Goal: Task Accomplishment & Management: Manage account settings

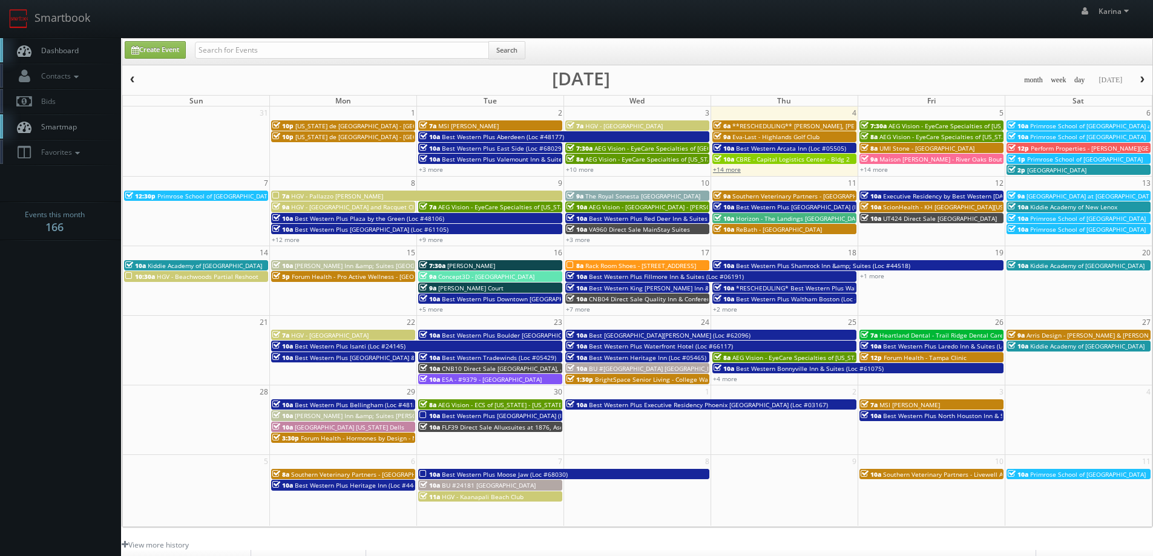
click at [728, 171] on link "+14 more" at bounding box center [727, 169] width 28 height 8
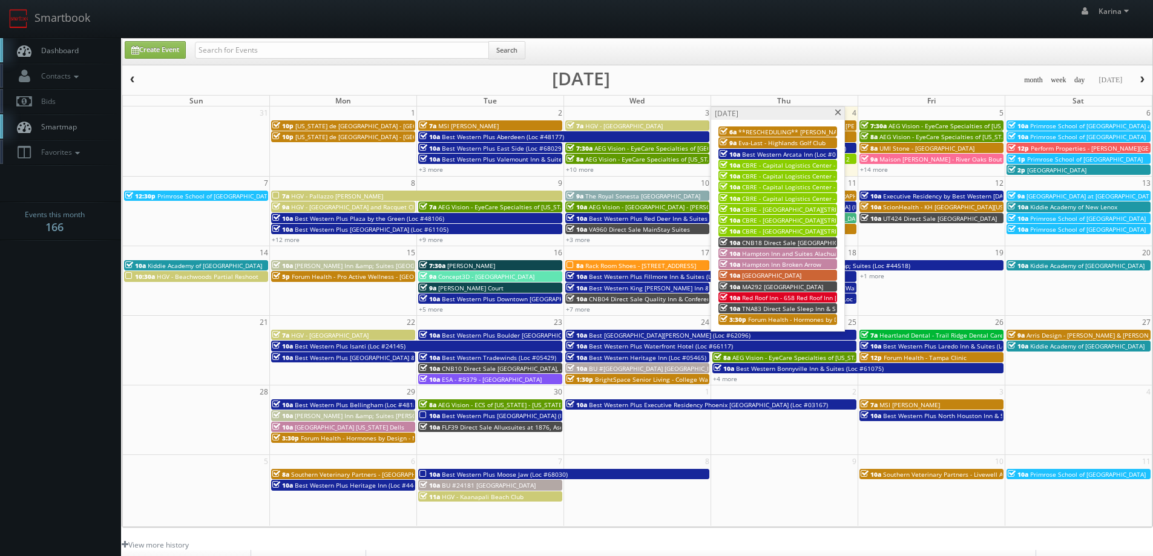
click at [764, 298] on span "Red Roof Inn - 658 Red Roof Inn [GEOGRAPHIC_DATA]" at bounding box center [818, 297] width 152 height 8
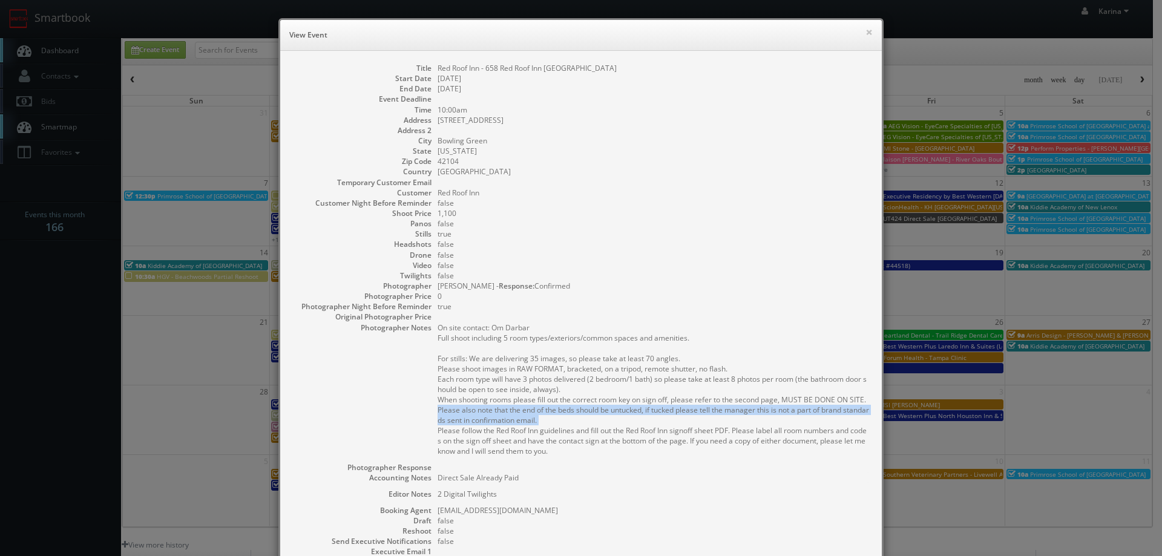
drag, startPoint x: 542, startPoint y: 421, endPoint x: 431, endPoint y: 410, distance: 111.9
click at [431, 410] on dl "Title Red Roof Inn - 658 Red Roof Inn Bowling Green Start Date 09/04/2025 End D…" at bounding box center [580, 351] width 577 height 577
copy pre "Please also note that the end of the beds should be untucked, if tucked please …"
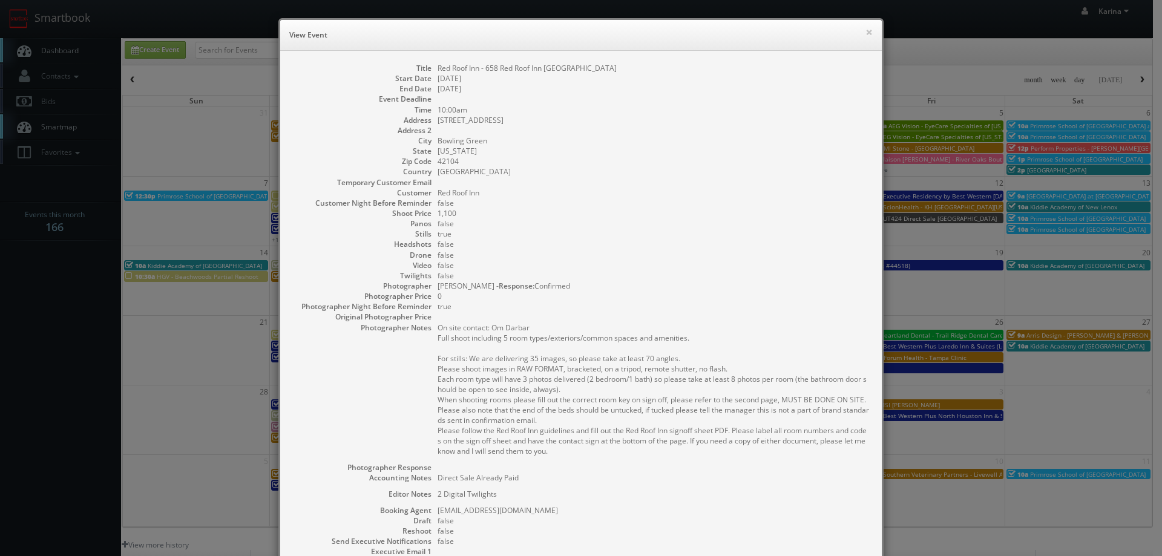
click at [708, 306] on dd "true" at bounding box center [653, 306] width 432 height 10
click at [865, 33] on button "×" at bounding box center [868, 32] width 7 height 8
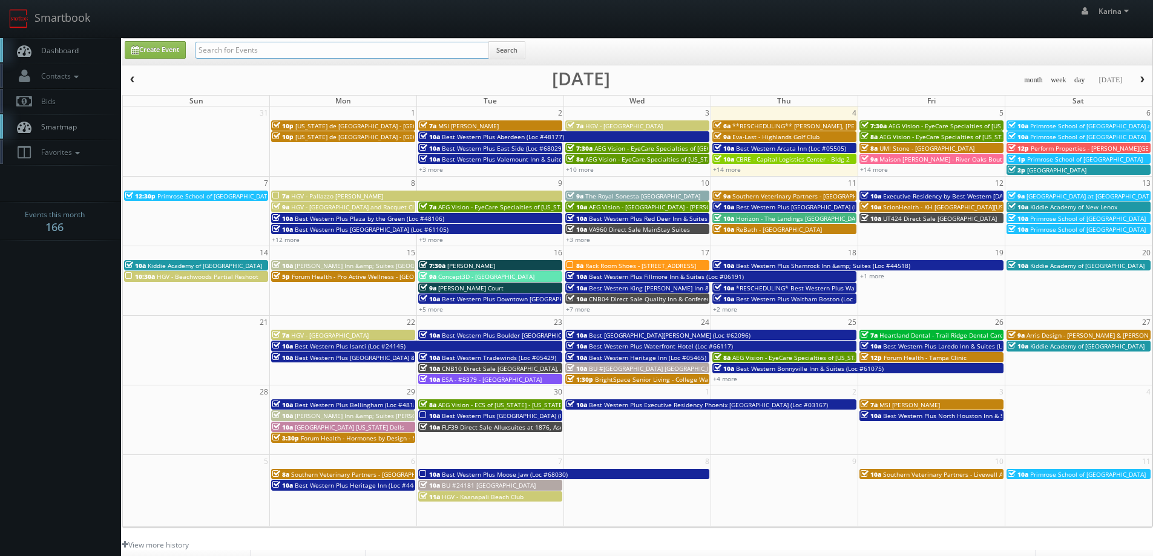
click at [275, 42] on input "text" at bounding box center [342, 50] width 294 height 17
type input "forum health"
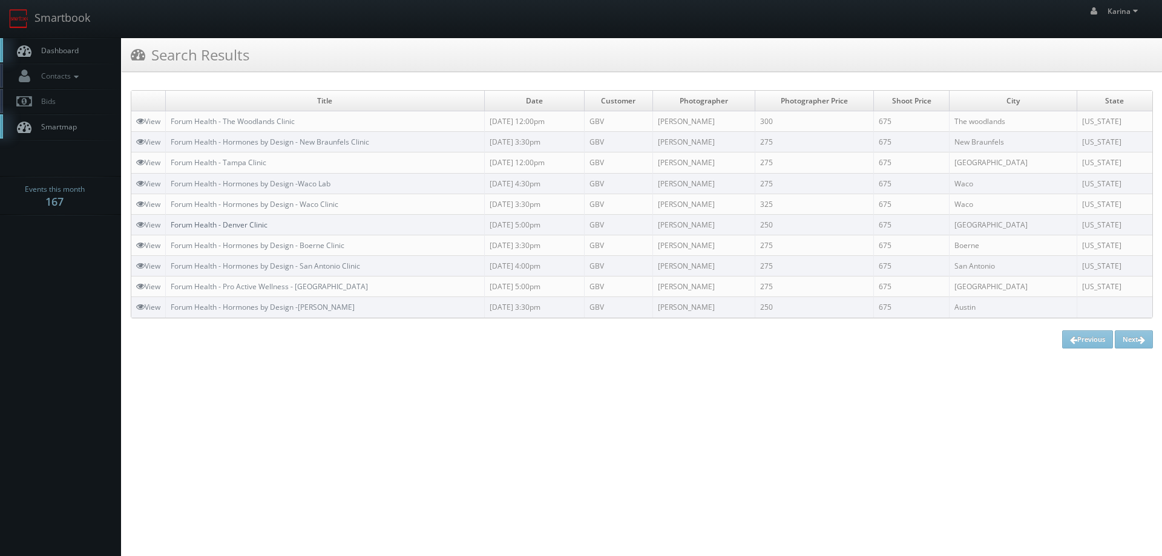
click at [254, 226] on link "Forum Health - Denver Clinic" at bounding box center [219, 225] width 97 height 10
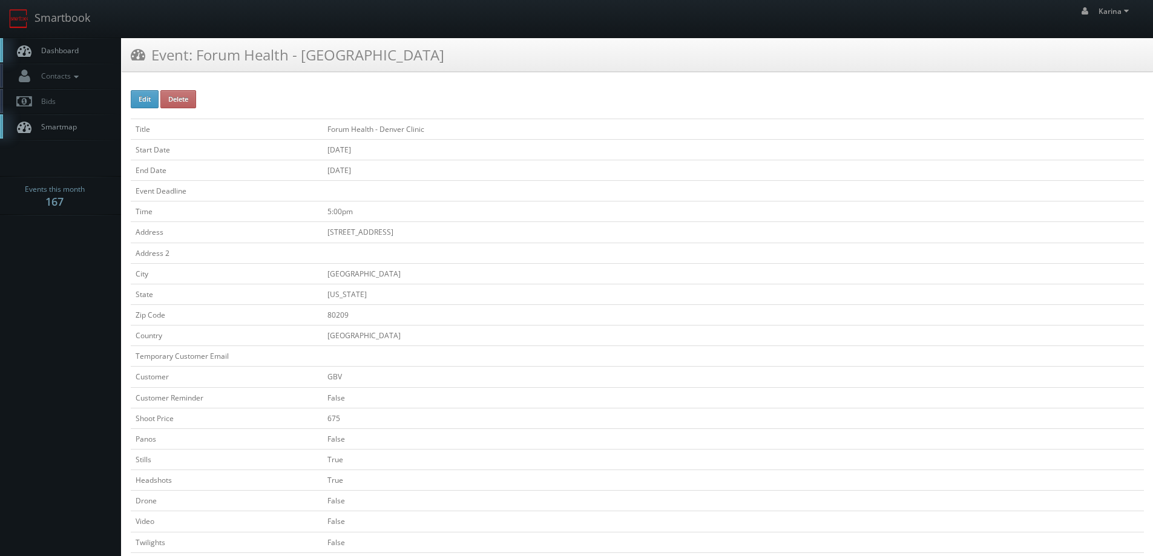
click at [57, 44] on link "Dashboard" at bounding box center [60, 50] width 121 height 25
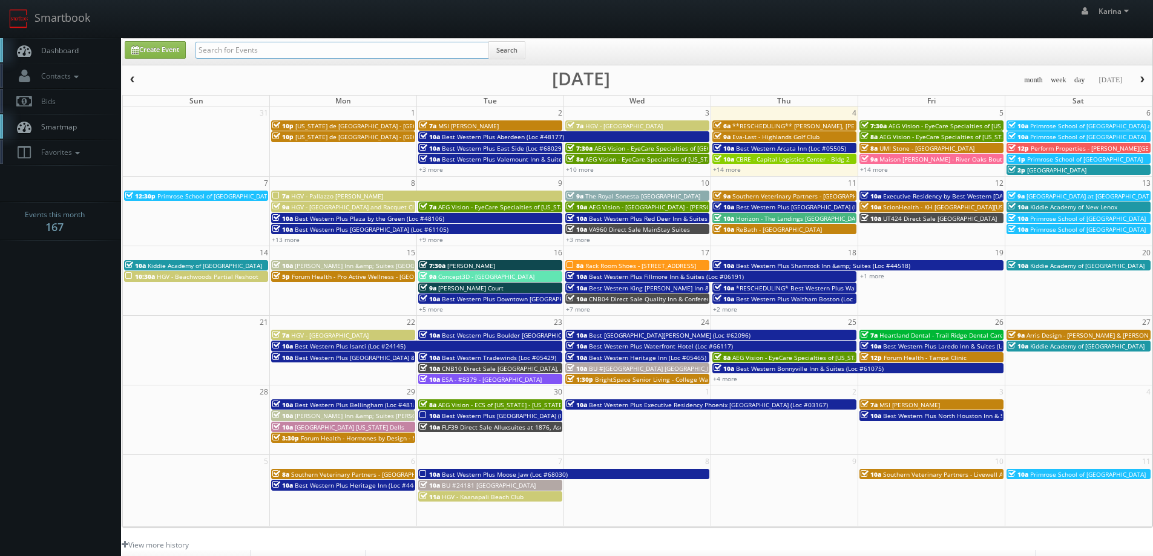
click at [283, 51] on input "text" at bounding box center [342, 50] width 294 height 17
type input "modesto"
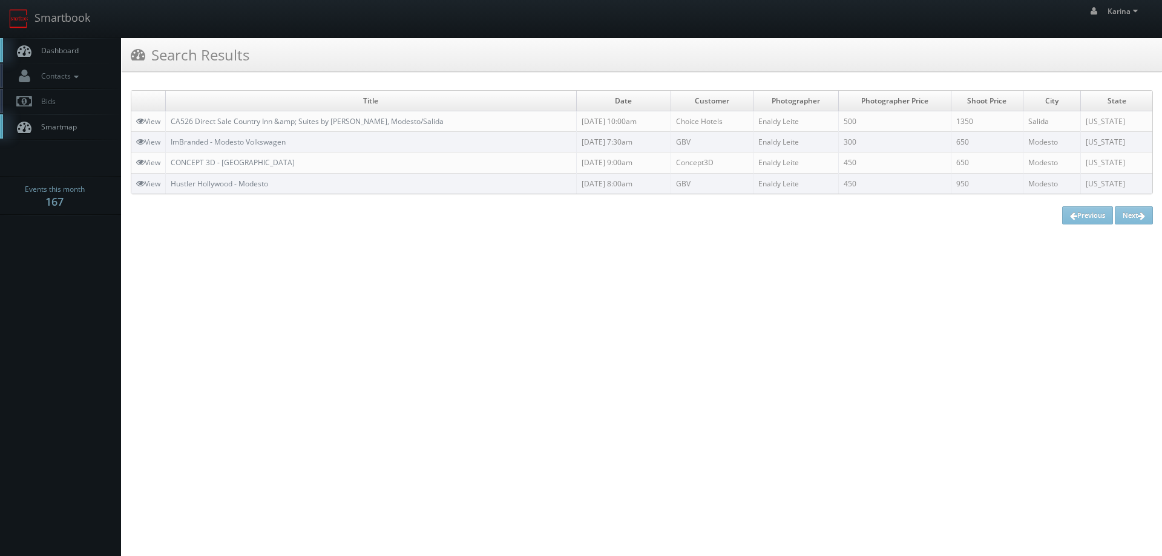
click at [94, 51] on link "Dashboard" at bounding box center [60, 50] width 121 height 25
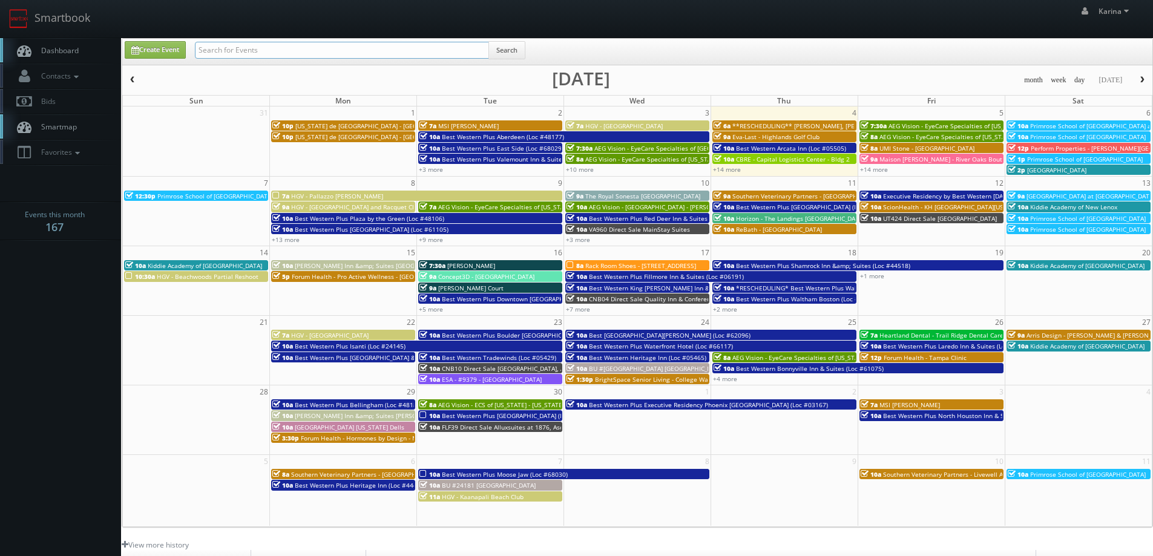
click at [227, 46] on input "text" at bounding box center [342, 50] width 294 height 17
click at [231, 45] on input "text" at bounding box center [342, 50] width 294 height 17
type input "enaldy"
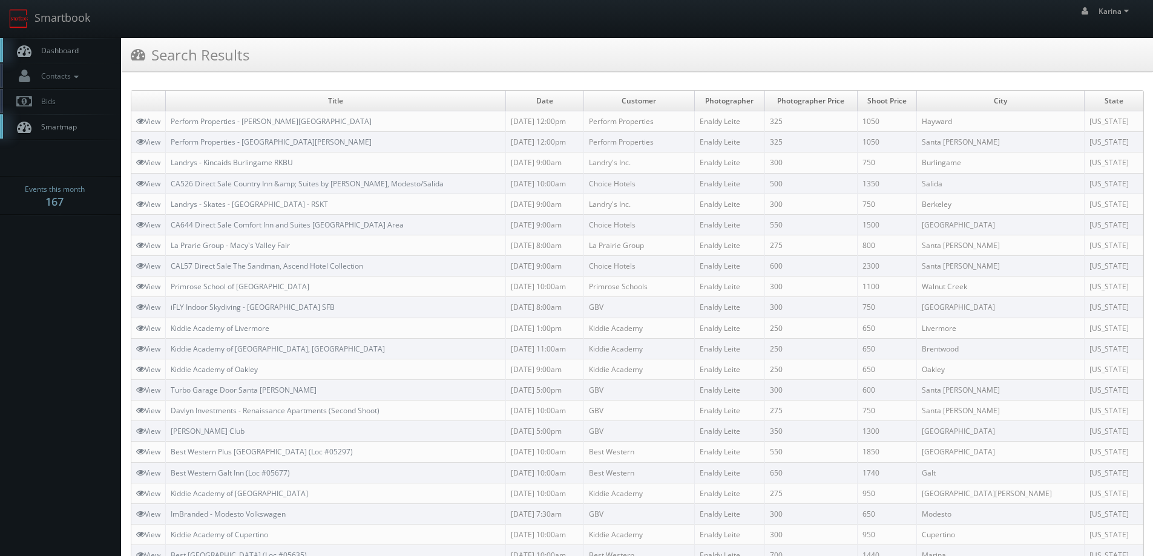
click at [71, 50] on span "Dashboard" at bounding box center [57, 50] width 44 height 10
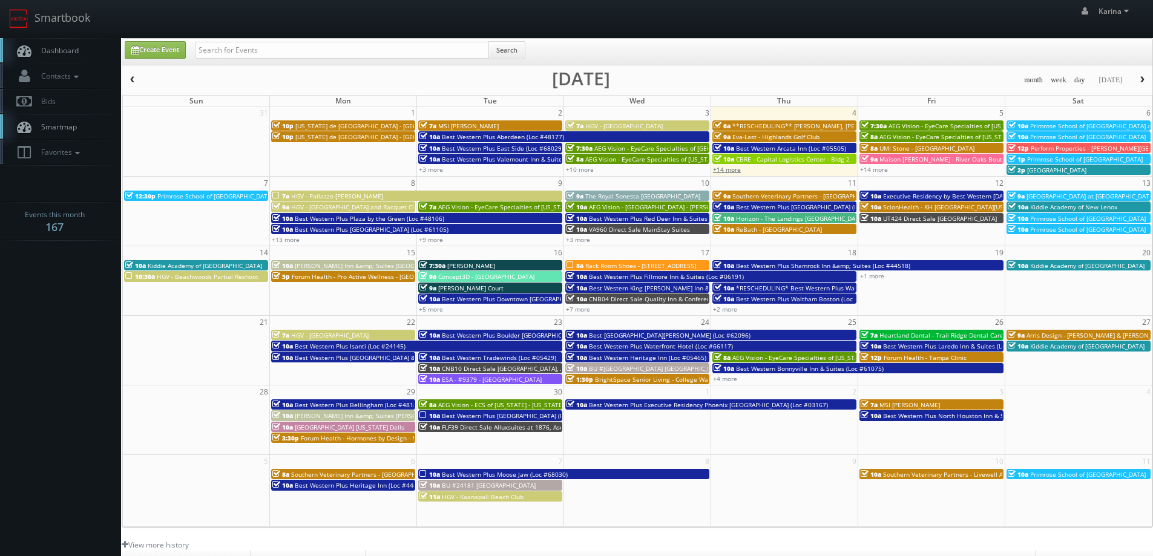
click at [722, 170] on link "+14 more" at bounding box center [727, 169] width 28 height 8
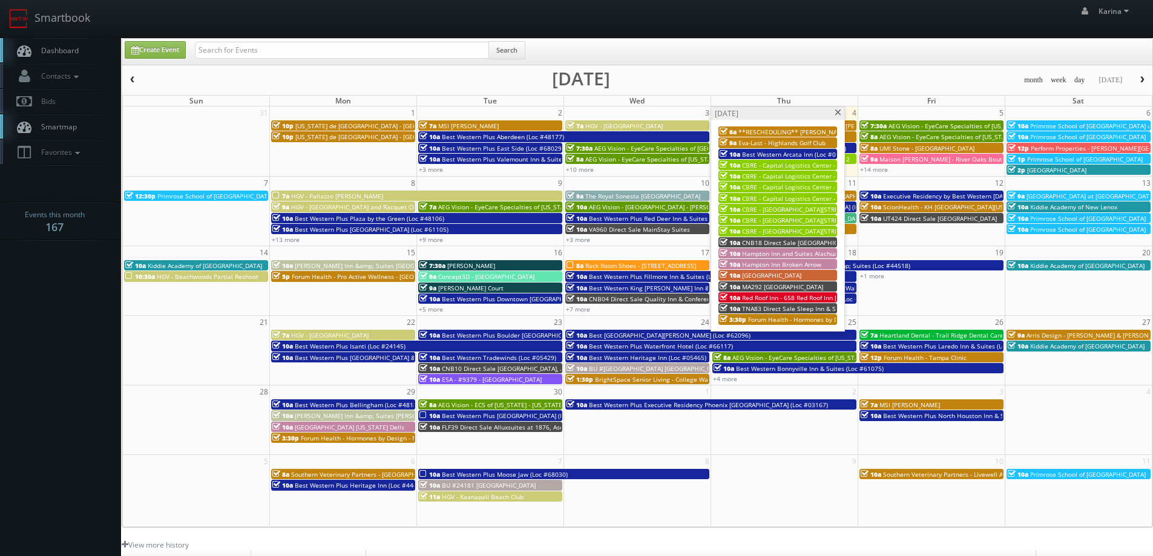
click at [800, 284] on span "MA292 [GEOGRAPHIC_DATA]" at bounding box center [782, 287] width 81 height 8
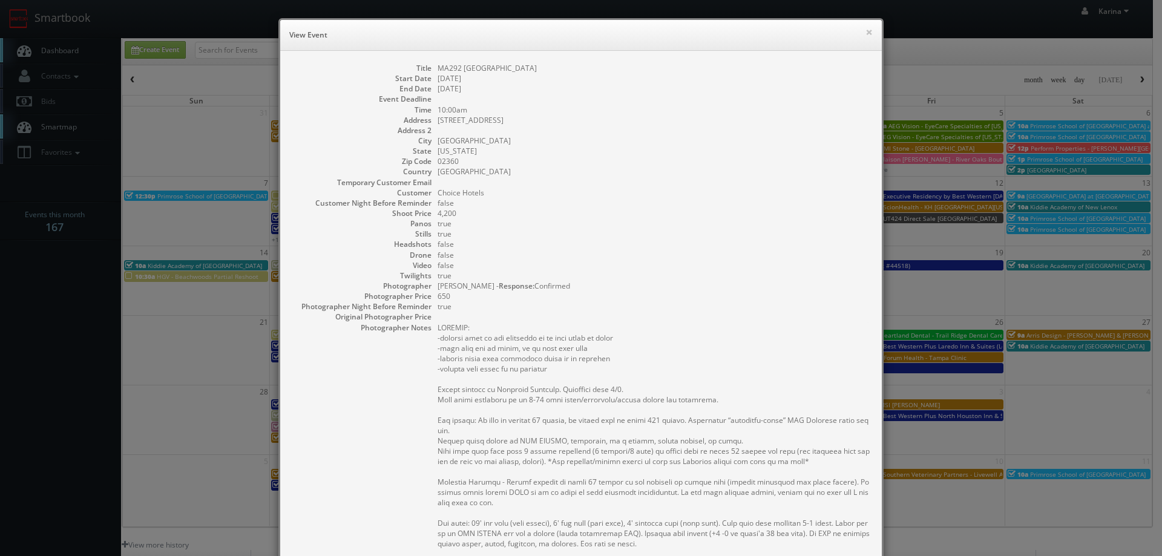
scroll to position [121, 0]
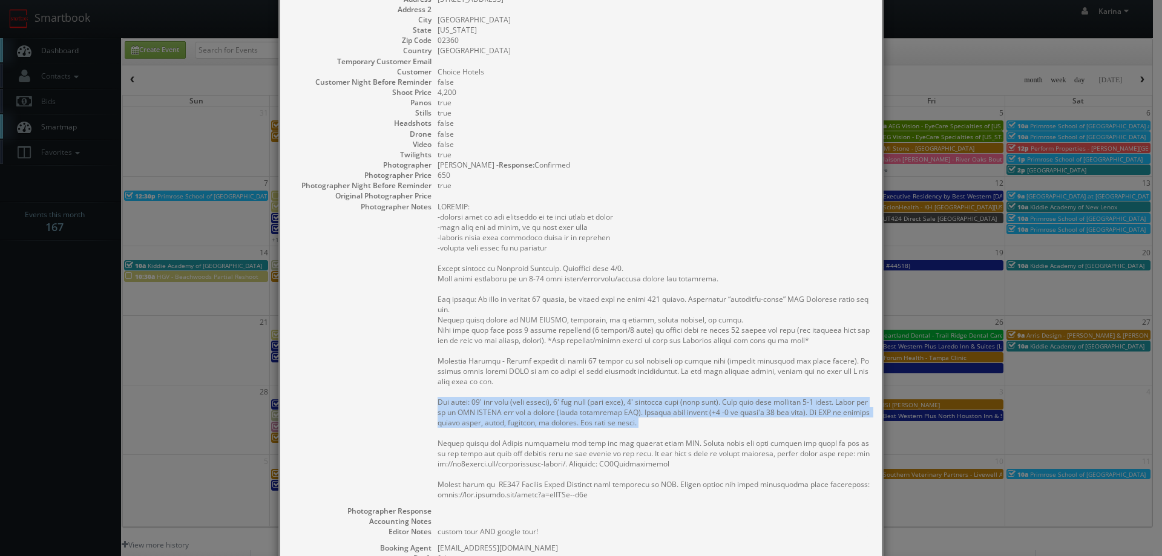
drag, startPoint x: 666, startPoint y: 422, endPoint x: 434, endPoint y: 401, distance: 232.1
click at [437, 401] on pre at bounding box center [653, 350] width 432 height 298
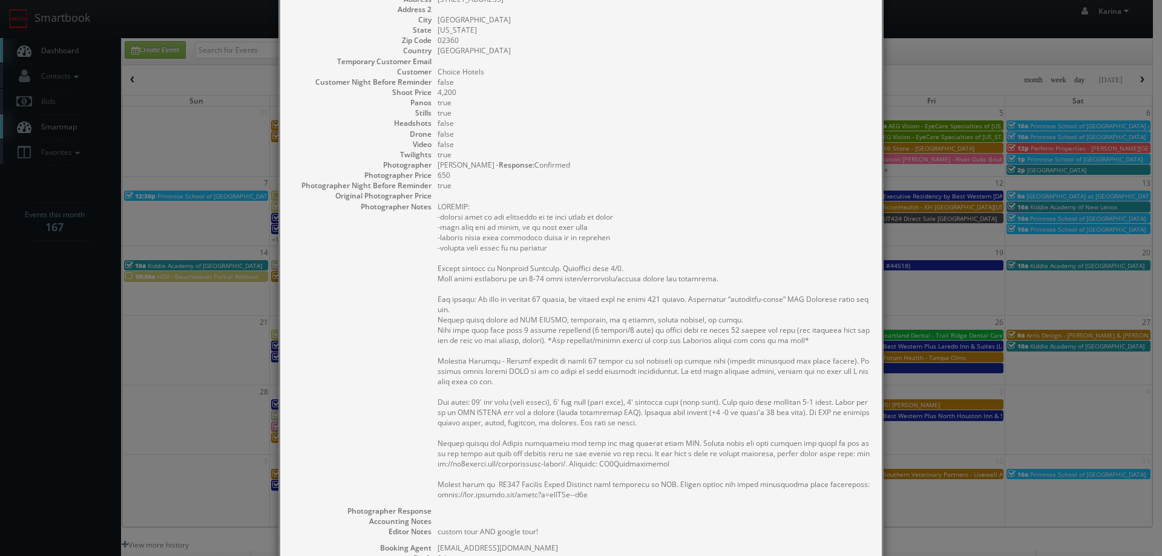
click at [645, 313] on pre at bounding box center [653, 350] width 432 height 298
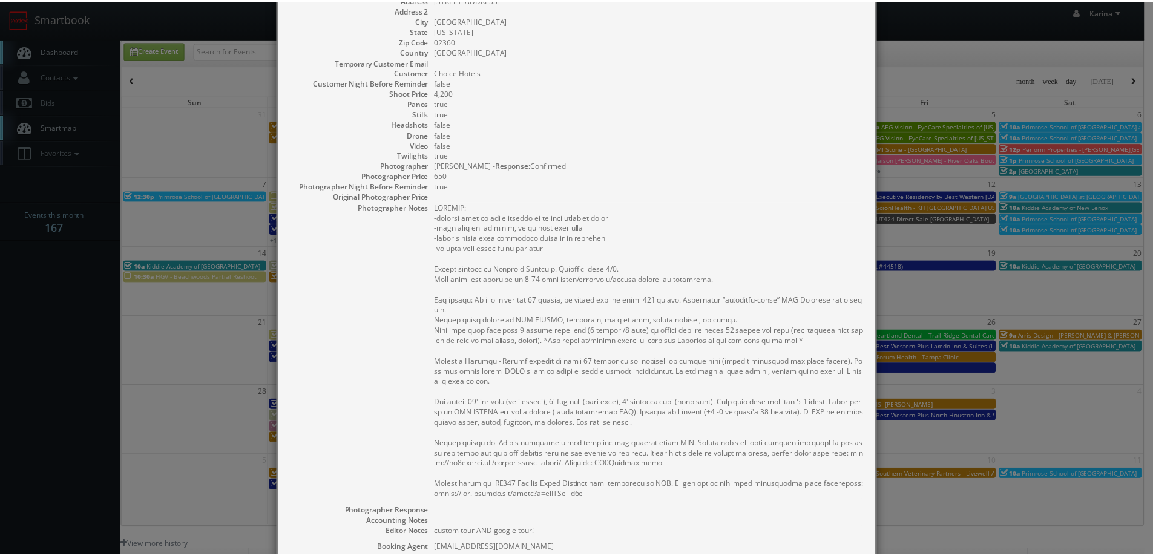
scroll to position [0, 0]
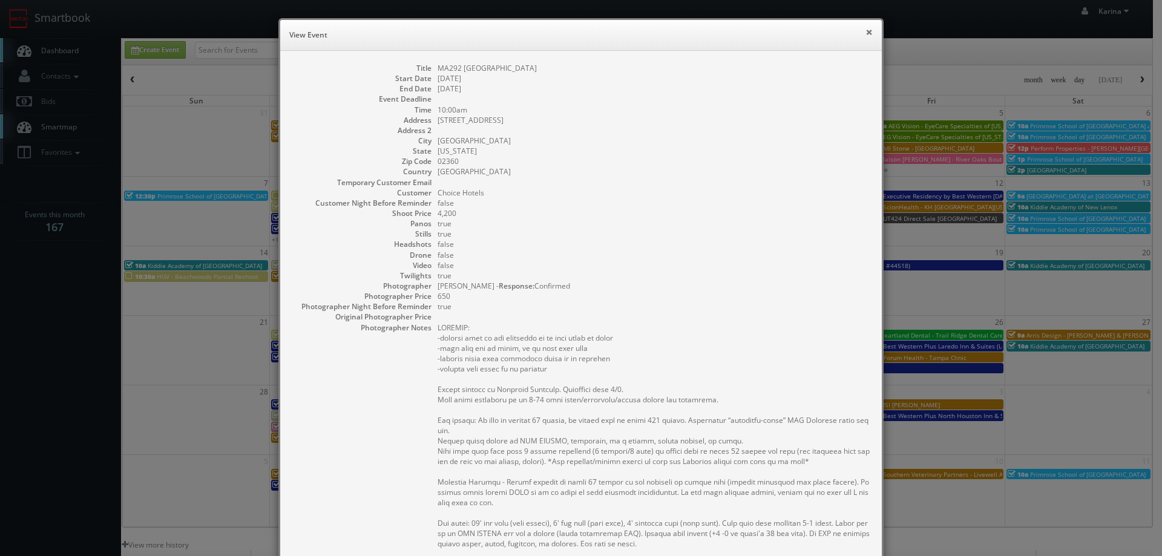
click at [865, 36] on button "×" at bounding box center [868, 32] width 7 height 8
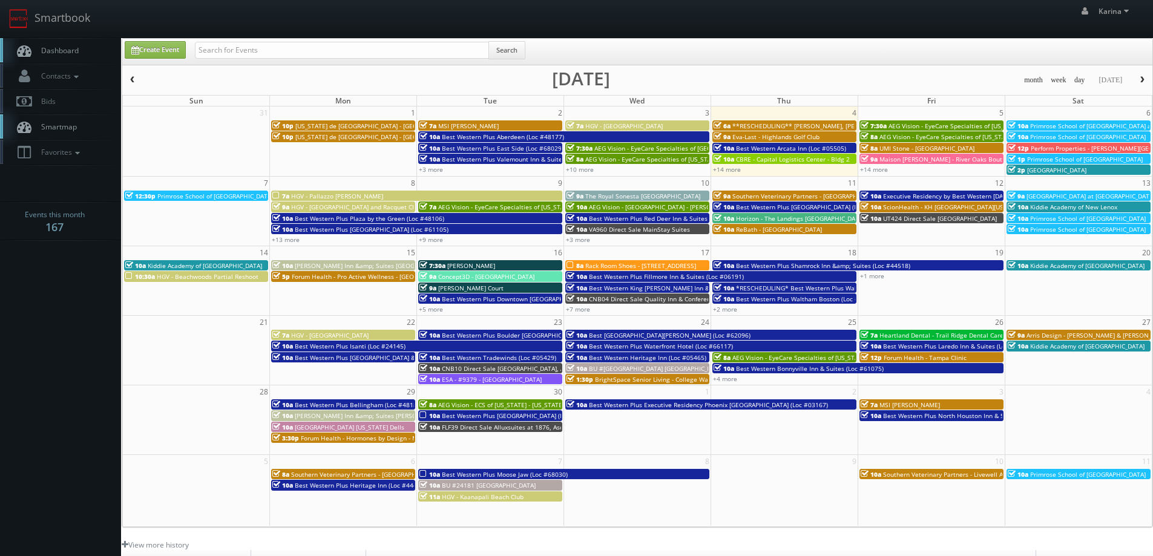
click at [61, 48] on span "Dashboard" at bounding box center [57, 50] width 44 height 10
click at [221, 44] on input "text" at bounding box center [342, 50] width 294 height 17
type input "modesto"
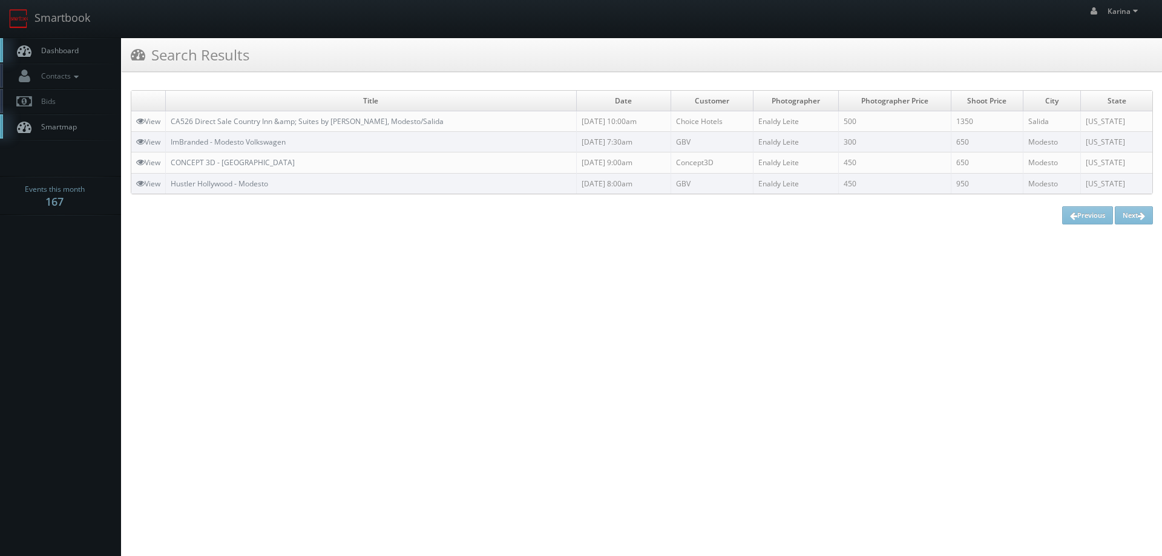
click at [62, 56] on link "Dashboard" at bounding box center [60, 50] width 121 height 25
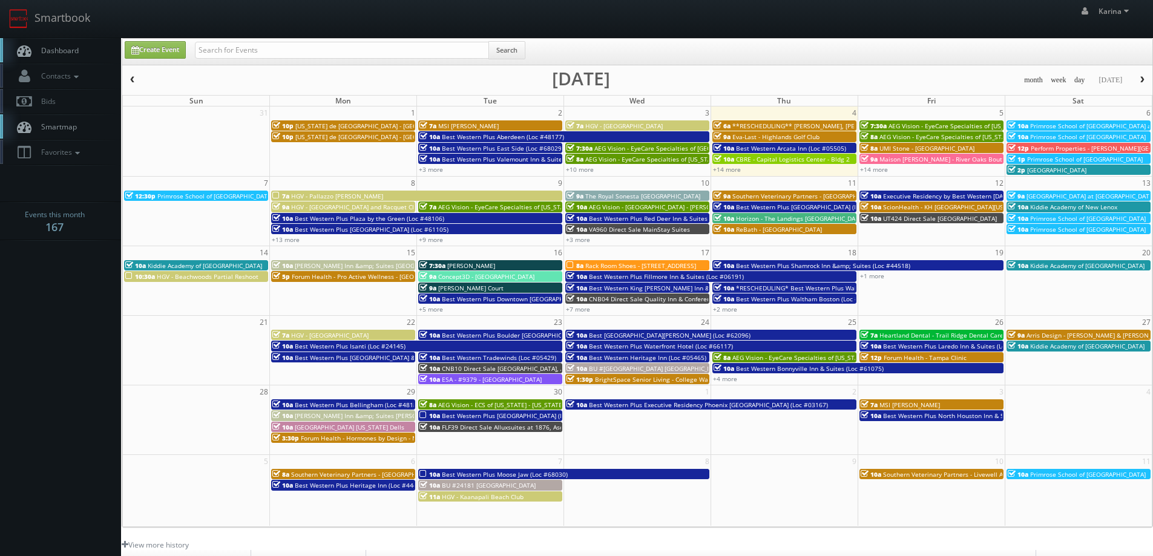
click at [48, 54] on span "Dashboard" at bounding box center [57, 50] width 44 height 10
click at [69, 50] on span "Dashboard" at bounding box center [57, 50] width 44 height 10
click at [224, 50] on input "text" at bounding box center [342, 50] width 294 height 17
type input "element6"
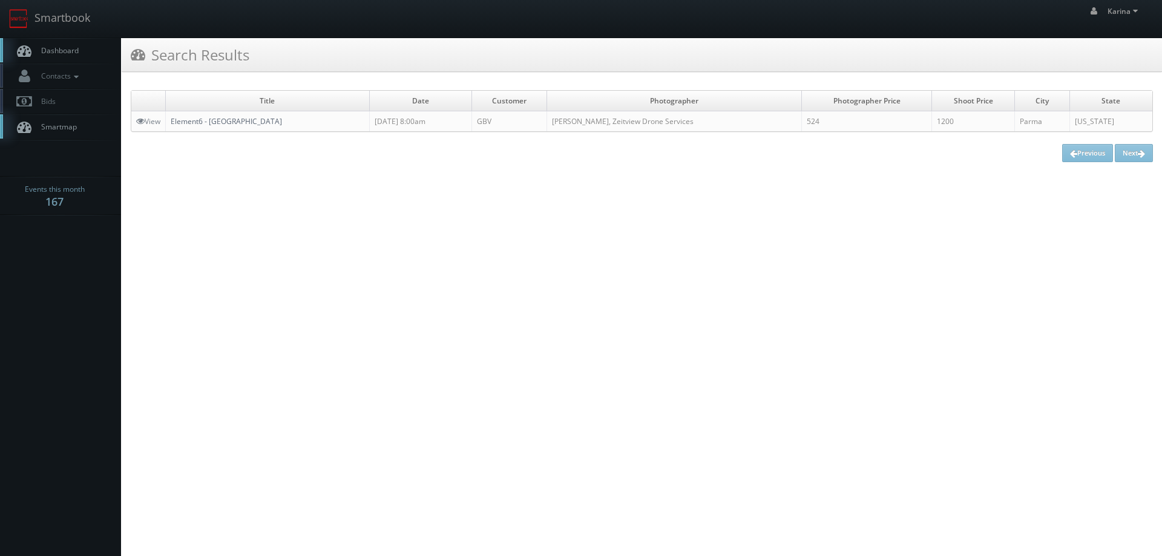
click at [217, 122] on link "Element6 - [GEOGRAPHIC_DATA]" at bounding box center [226, 121] width 111 height 10
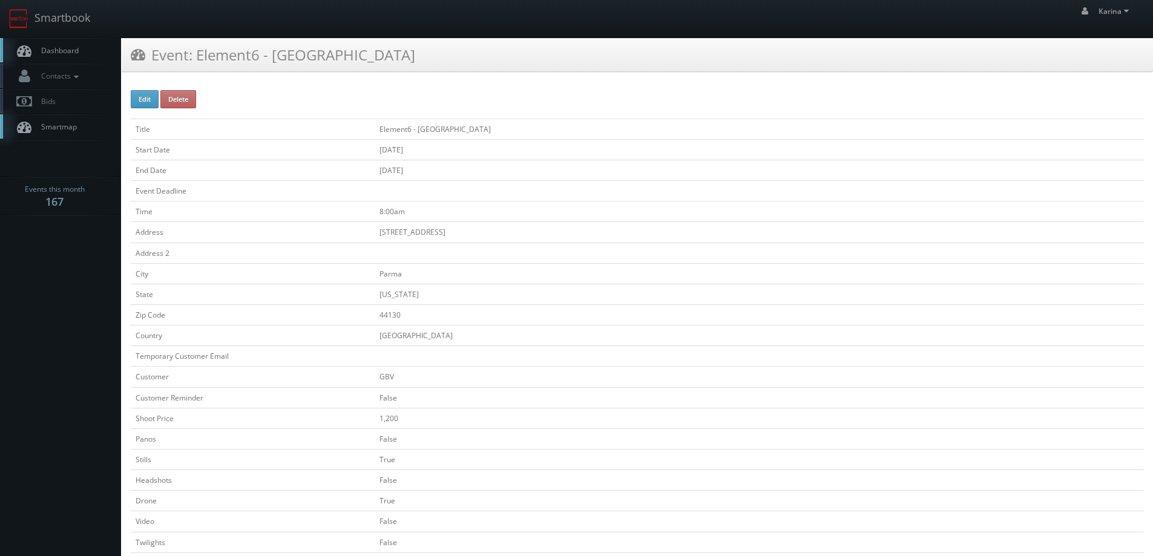
click at [42, 47] on span "Dashboard" at bounding box center [57, 50] width 44 height 10
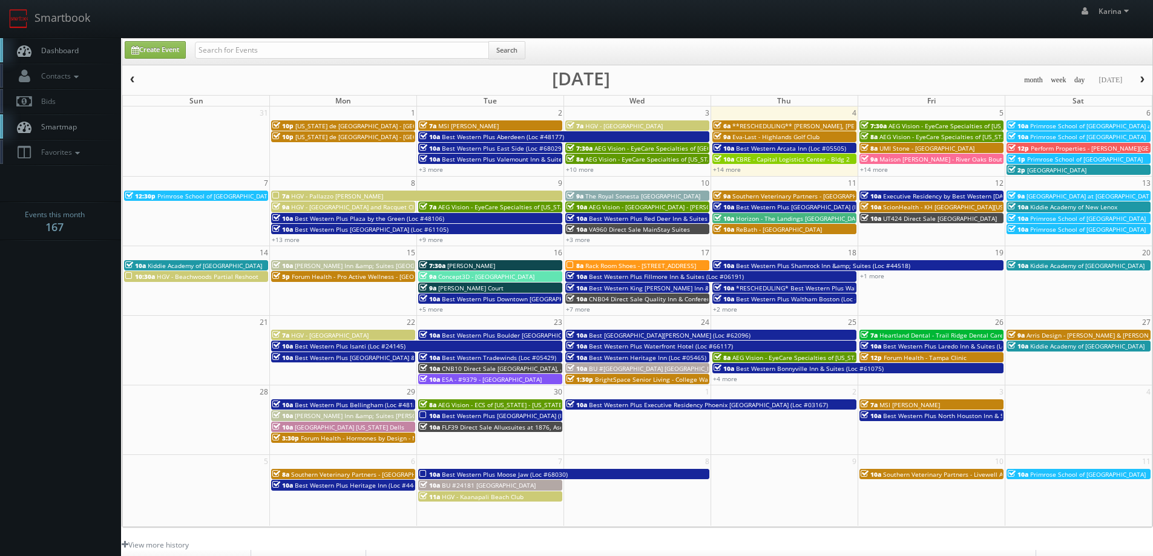
click at [903, 124] on span "AEG Vision - EyeCare Specialties of [US_STATE] – [PERSON_NAME] Vision" at bounding box center [992, 126] width 209 height 8
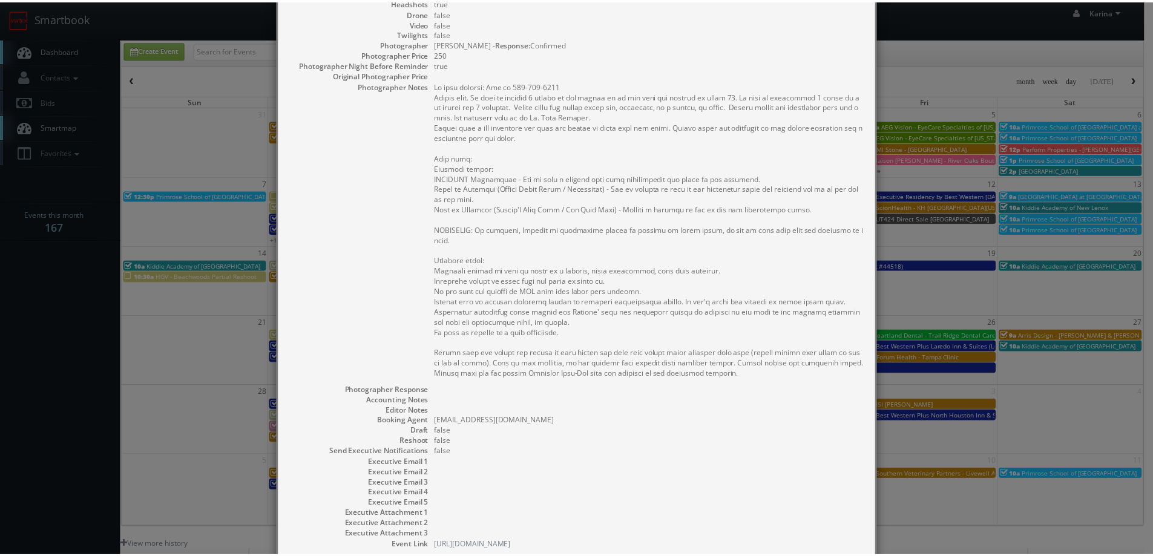
scroll to position [322, 0]
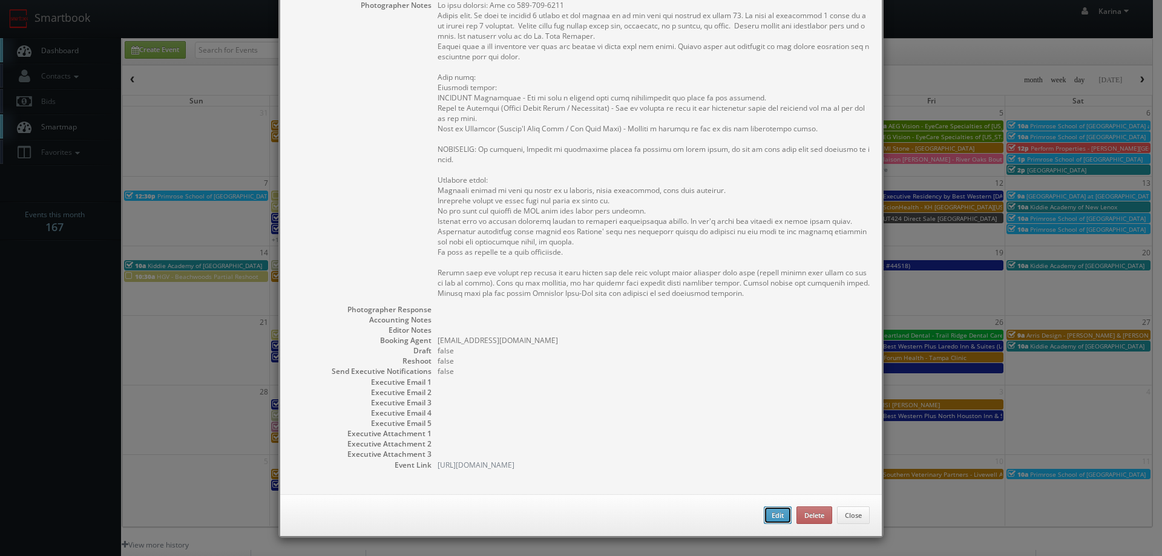
click at [770, 518] on button "Edit" at bounding box center [778, 515] width 28 height 18
type input "AEG Vision - EyeCare Specialties of [US_STATE] – [PERSON_NAME] Vision"
type input "[STREET_ADDRESS][PERSON_NAME]"
type input "[GEOGRAPHIC_DATA]"
type input "97206"
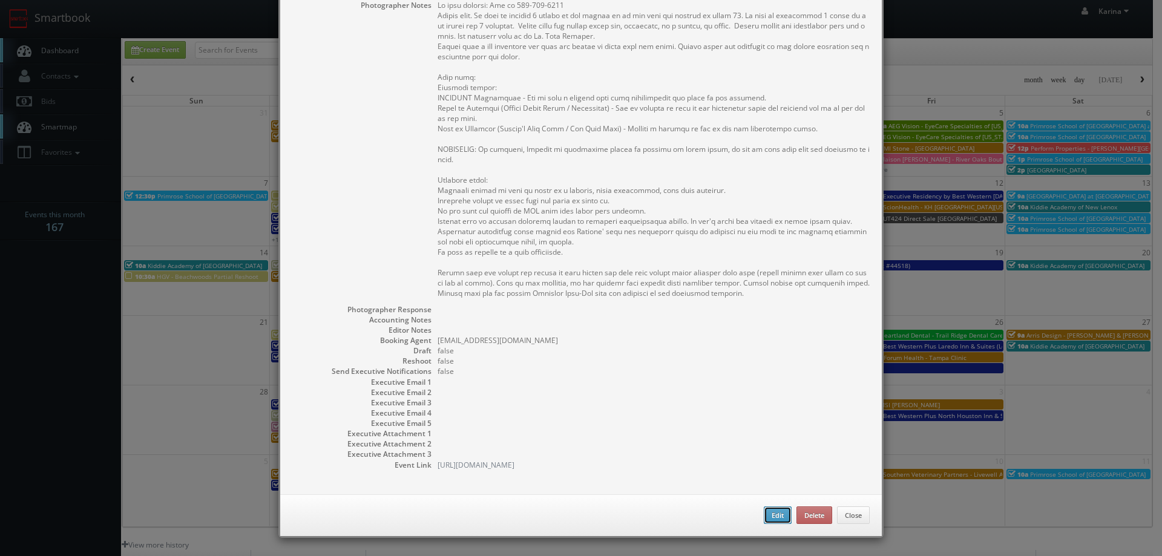
type input "600"
checkbox input "true"
type input "09/05/2025"
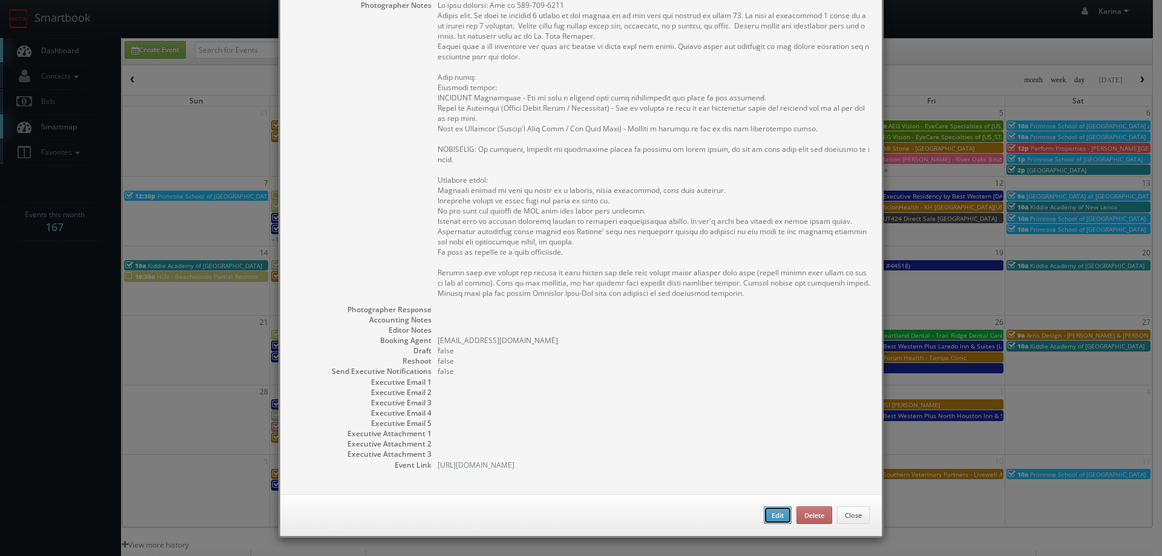
type input "7:30am"
checkbox input "true"
type textarea "On site contact: Sky at 503-419-8279 Stills only. We need to deliver 5 stills t…"
select select "Oregon"
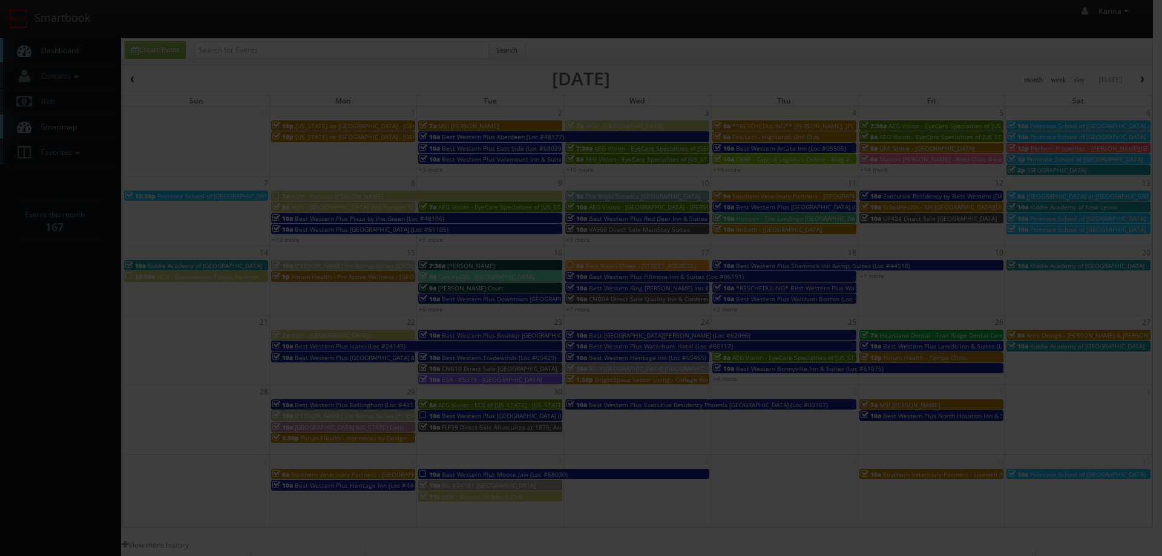
type input "600"
type input "250"
select select "fake4299@mg.cs3calendar.com"
select select "photography@artems.art"
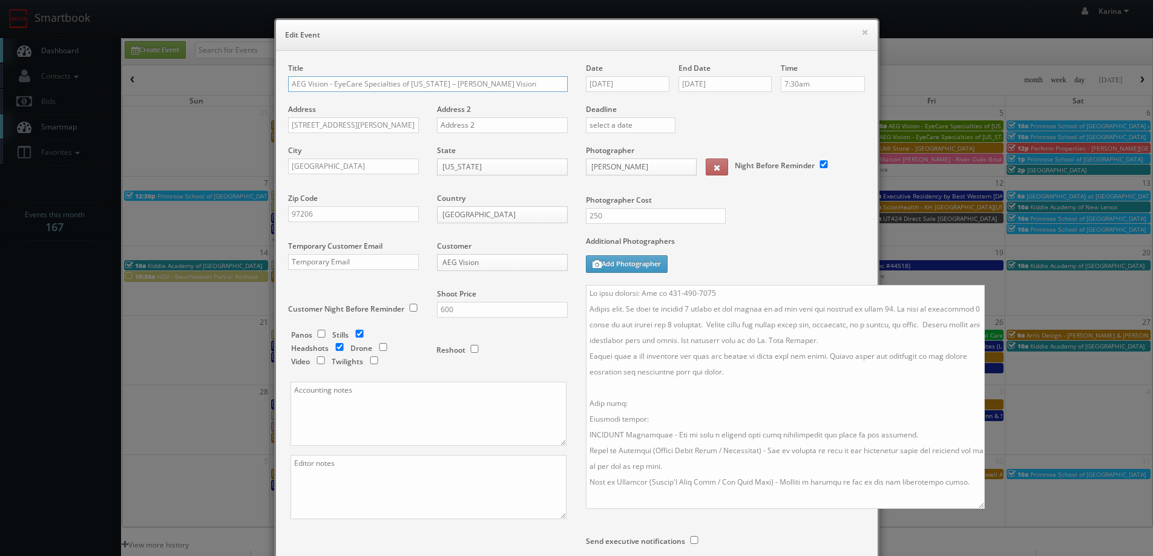
drag, startPoint x: 856, startPoint y: 347, endPoint x: 979, endPoint y: 517, distance: 209.7
click at [980, 509] on textarea at bounding box center [785, 397] width 399 height 224
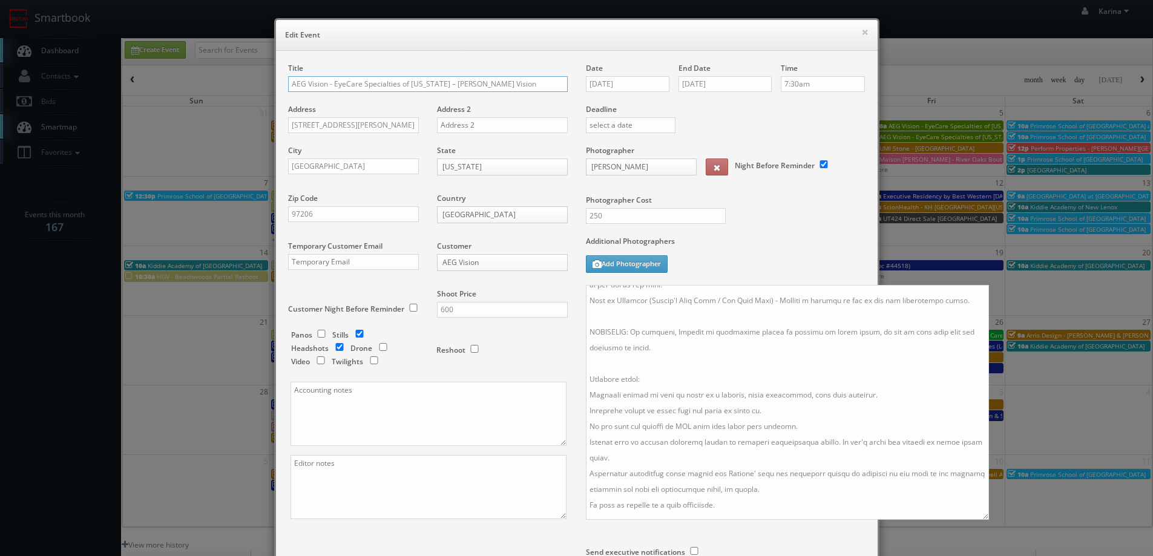
scroll to position [61, 0]
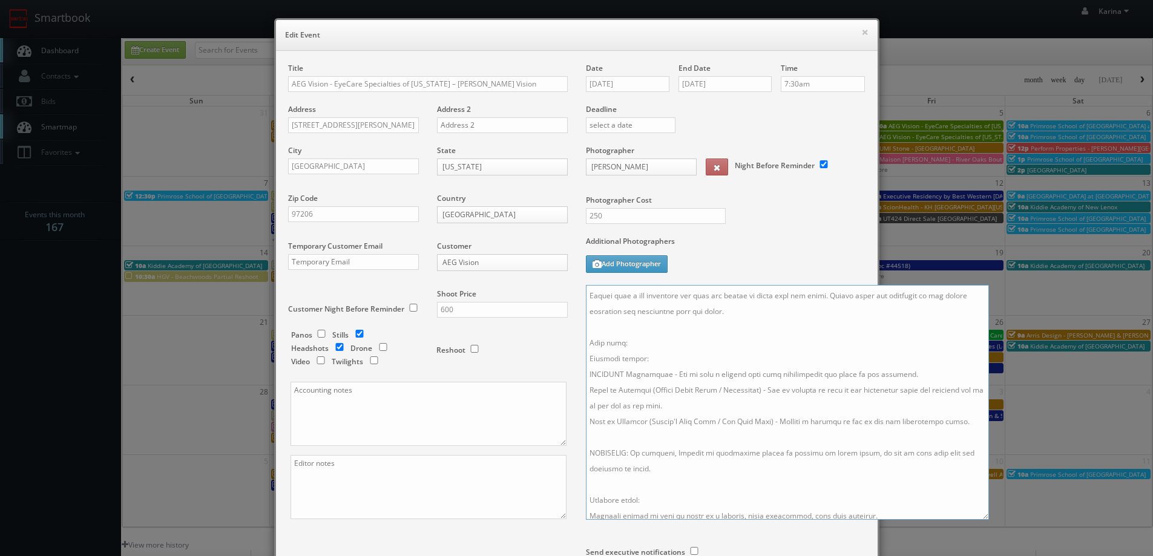
drag, startPoint x: 658, startPoint y: 475, endPoint x: 569, endPoint y: 341, distance: 160.6
click at [569, 341] on div "Title AEG Vision - EyeCare Specialties of Oregon – Foster Vision Address 8136 S…" at bounding box center [576, 338] width 595 height 551
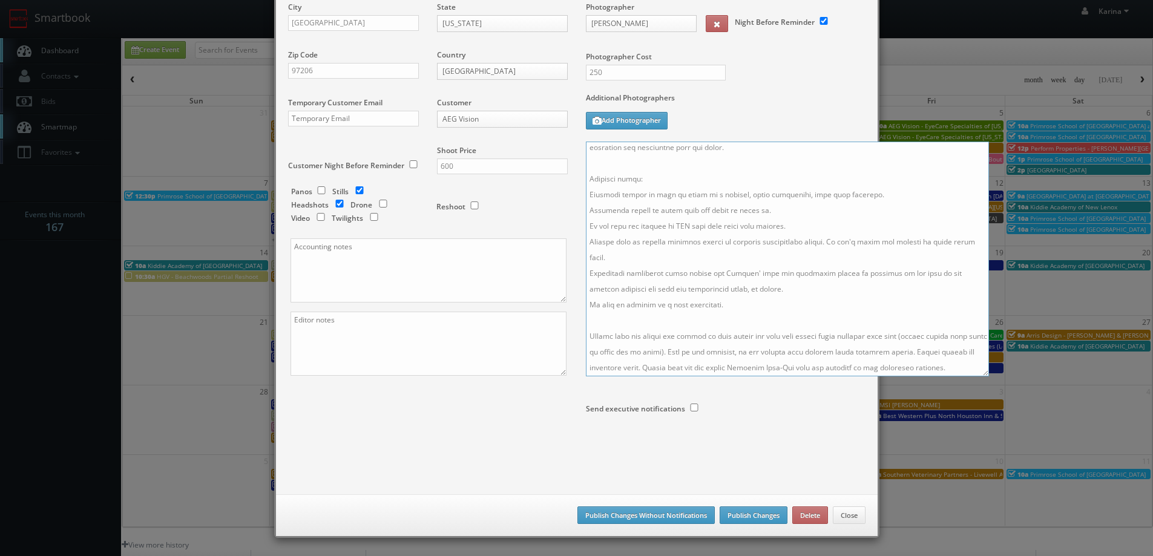
scroll to position [0, 0]
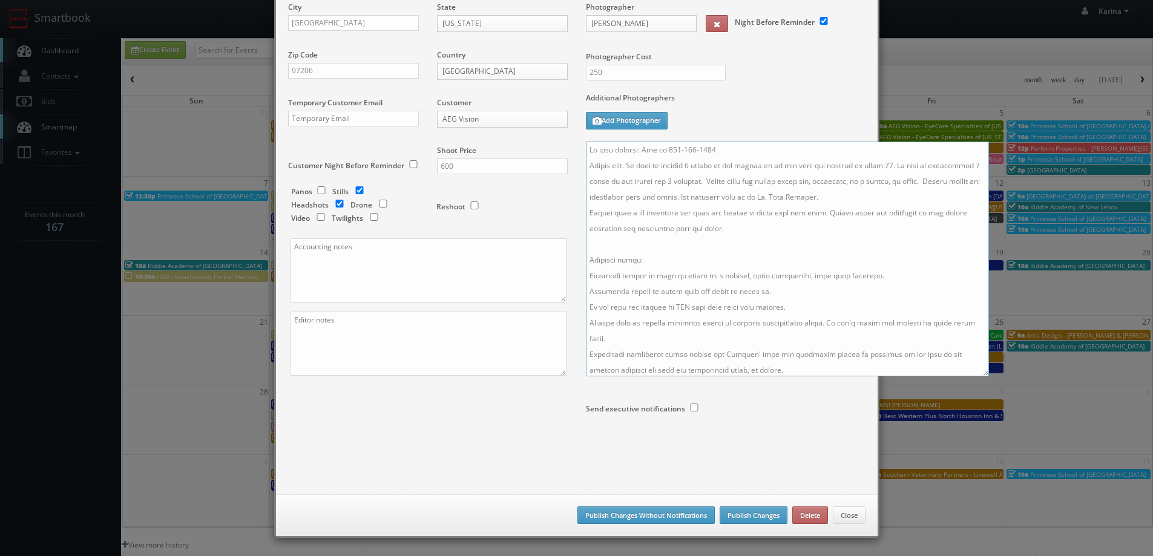
drag, startPoint x: 697, startPoint y: 182, endPoint x: 621, endPoint y: 160, distance: 79.1
click at [621, 160] on textarea at bounding box center [787, 259] width 403 height 235
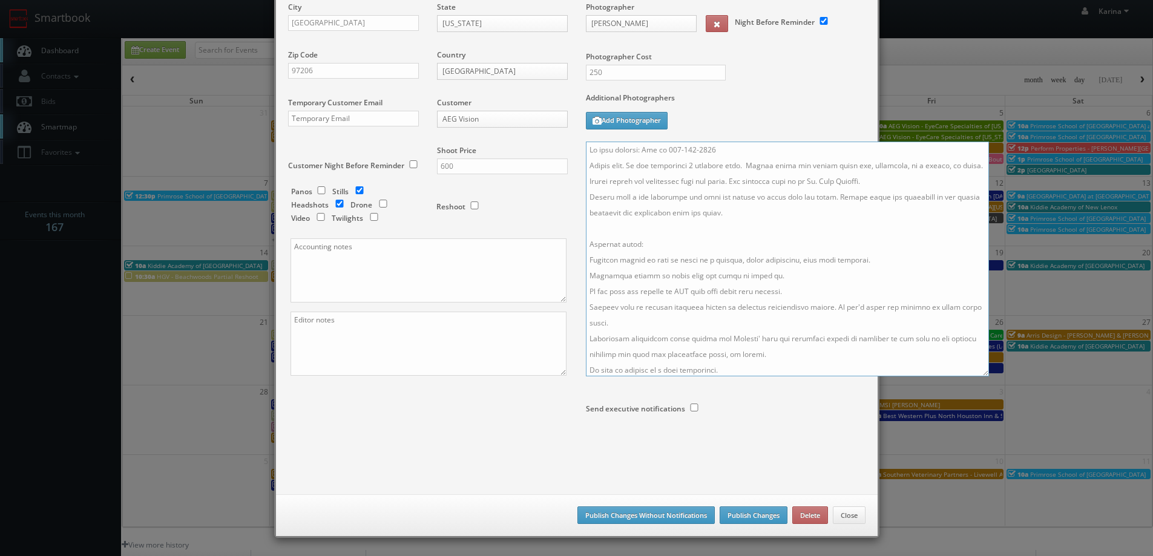
click at [623, 163] on textarea at bounding box center [787, 259] width 403 height 235
drag, startPoint x: 614, startPoint y: 182, endPoint x: 771, endPoint y: 165, distance: 158.2
click at [771, 165] on textarea at bounding box center [787, 259] width 403 height 235
click at [811, 170] on textarea at bounding box center [787, 259] width 403 height 235
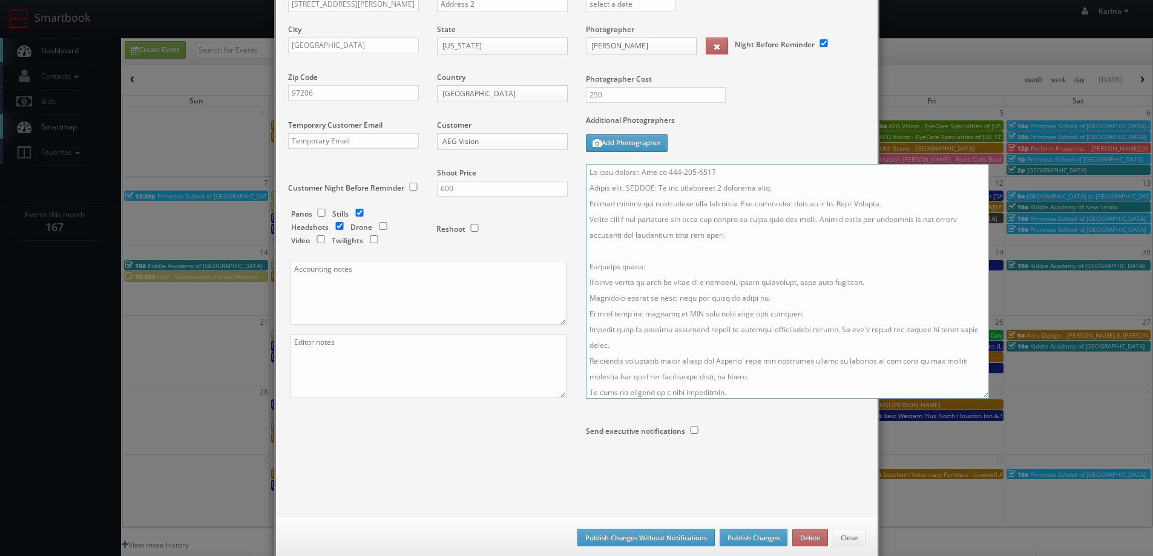
scroll to position [143, 0]
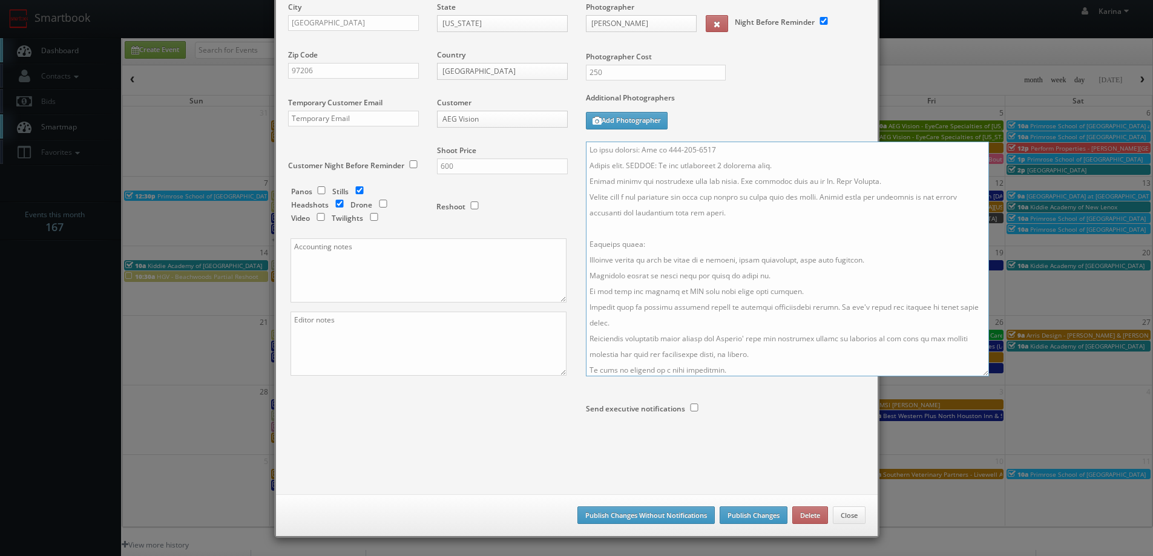
click at [612, 232] on textarea at bounding box center [787, 259] width 403 height 235
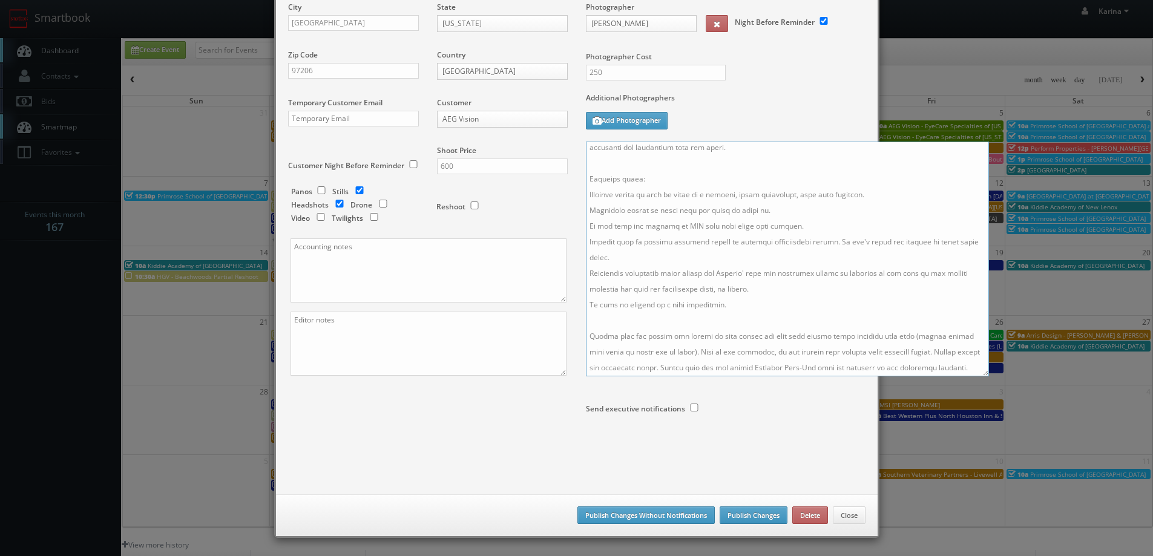
type textarea "On site contact: Sky at 503-419-8279 Stills only. UPDATE: We are delivering 1 h…"
click at [746, 512] on button "Publish Changes" at bounding box center [753, 515] width 68 height 18
